Goal: Navigation & Orientation: Find specific page/section

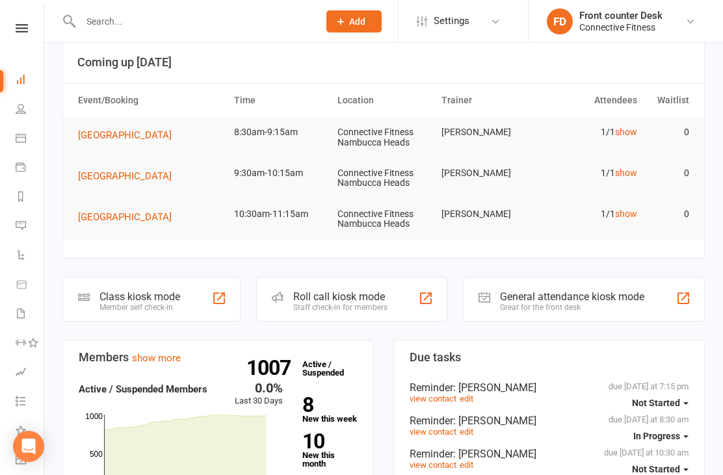
scroll to position [19, 0]
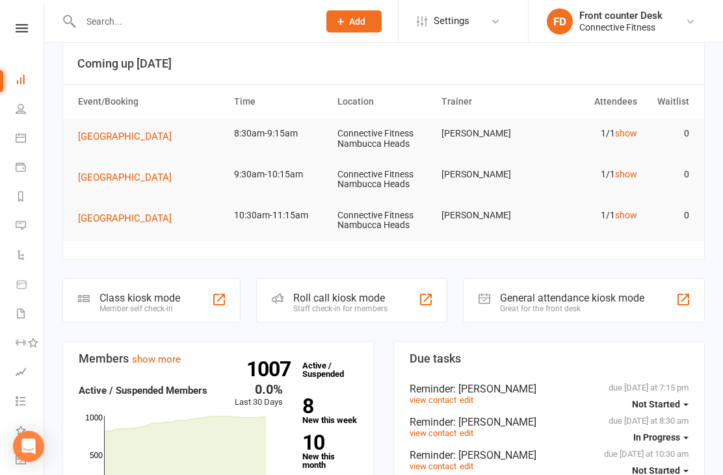
click at [27, 133] on link "Calendar" at bounding box center [30, 139] width 29 height 29
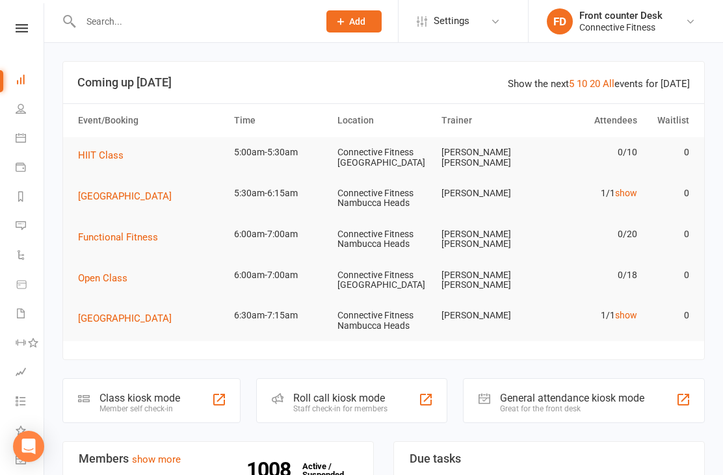
click at [21, 12] on nav "Clubworx Dashboard People Calendar Payments Reports Messages Automations Produc…" at bounding box center [22, 240] width 44 height 475
click at [18, 24] on icon at bounding box center [22, 28] width 12 height 8
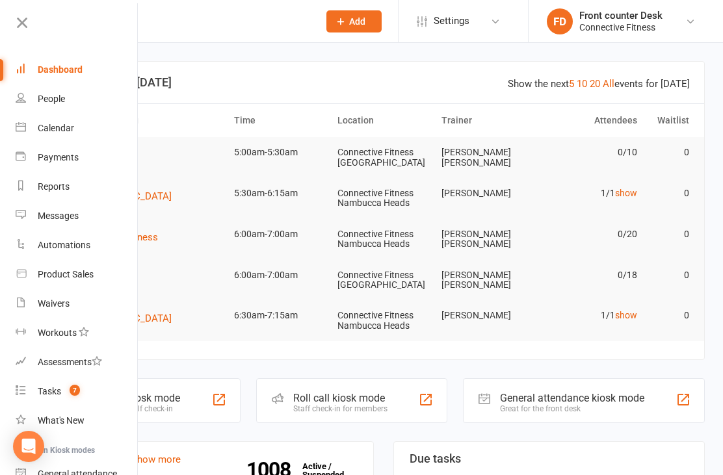
click at [40, 101] on div "People" at bounding box center [51, 99] width 27 height 10
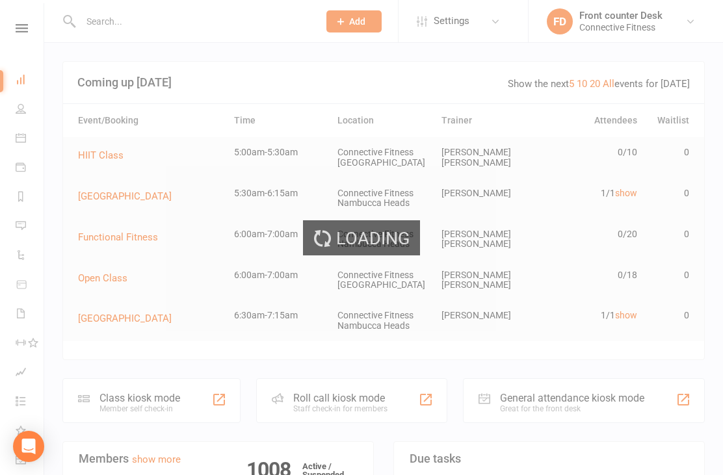
select select "100"
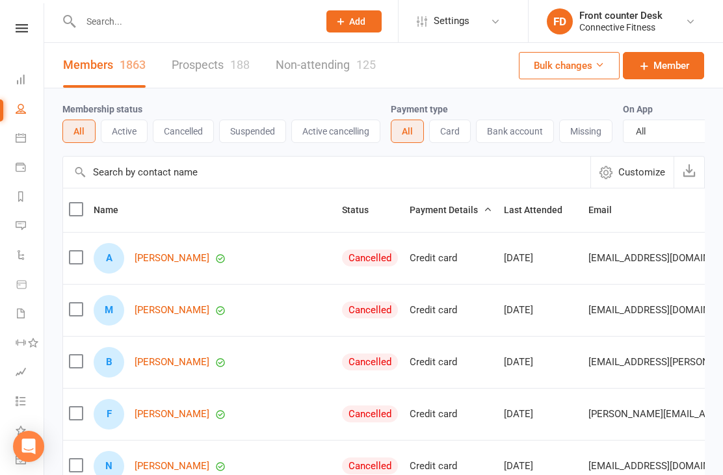
click at [19, 142] on icon at bounding box center [21, 138] width 10 height 10
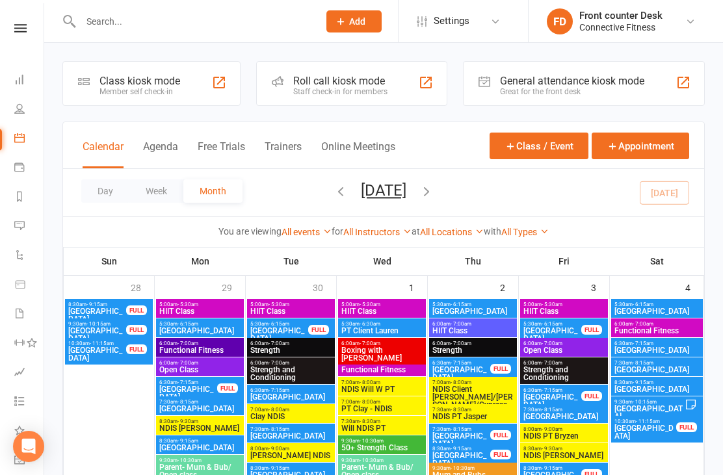
scroll to position [0, 1]
click at [29, 25] on link at bounding box center [20, 28] width 46 height 8
